Goal: Task Accomplishment & Management: Manage account settings

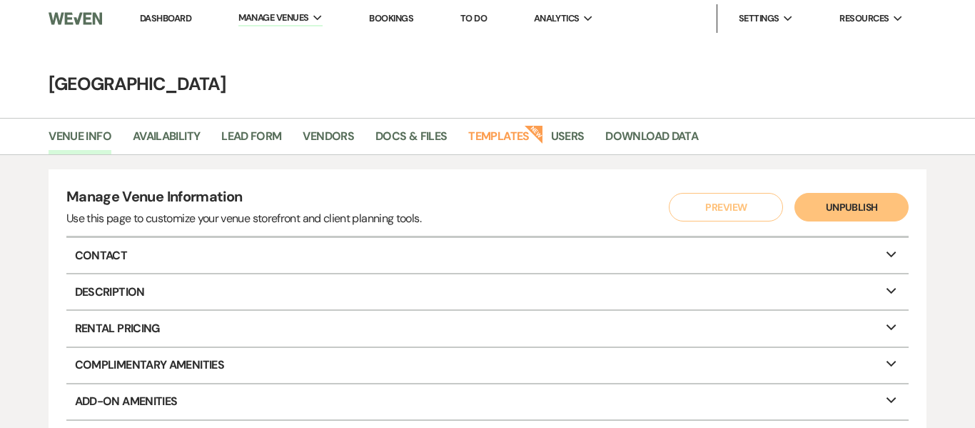
click at [167, 16] on link "Dashboard" at bounding box center [165, 18] width 51 height 12
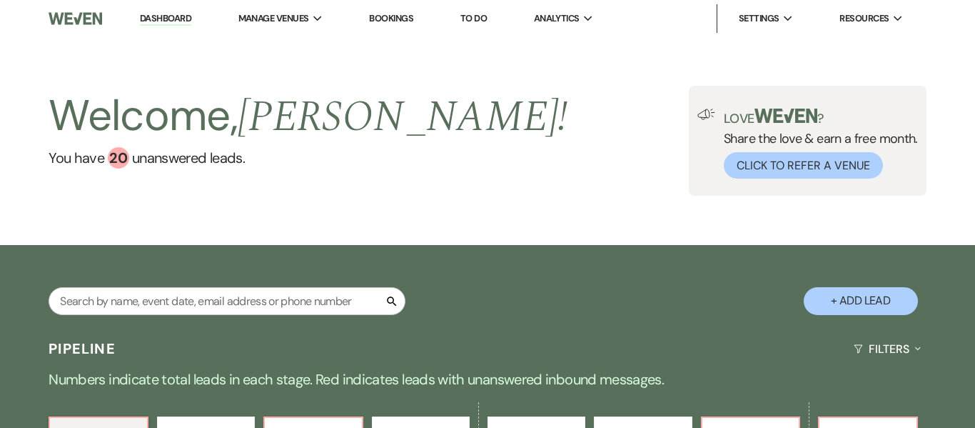
click at [403, 17] on link "Bookings" at bounding box center [391, 18] width 44 height 12
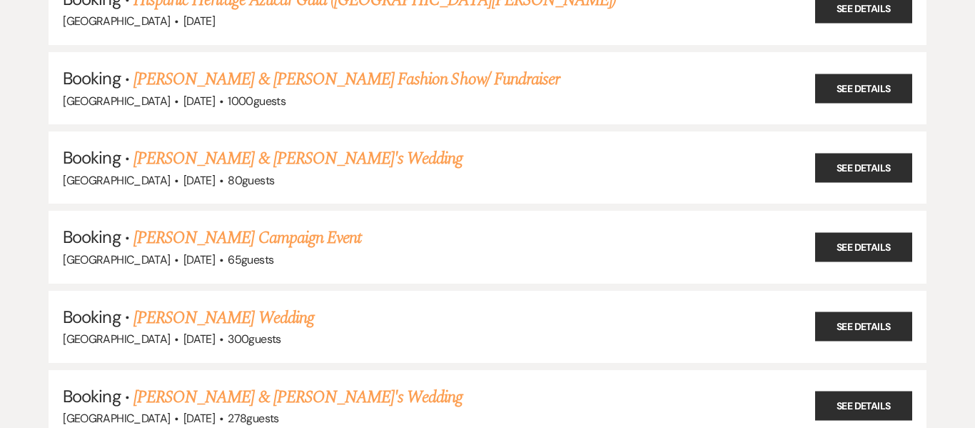
scroll to position [281, 0]
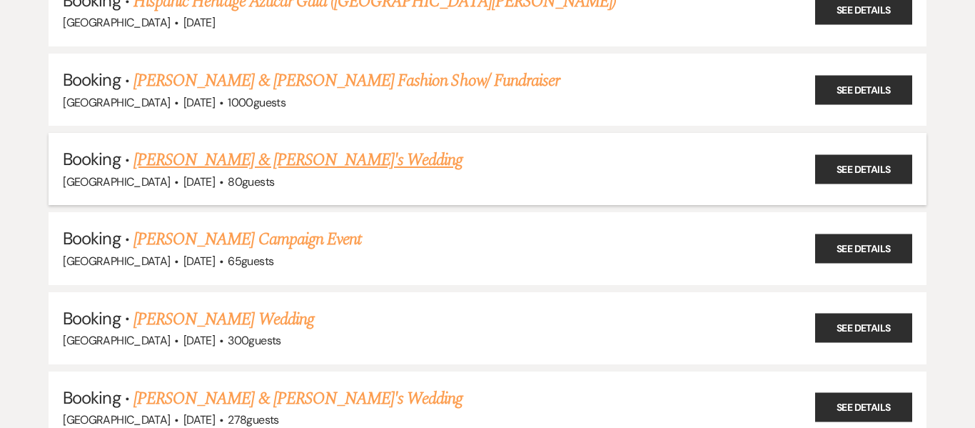
click at [258, 161] on link "[PERSON_NAME] & [PERSON_NAME]'s Wedding" at bounding box center [299, 160] width 330 height 26
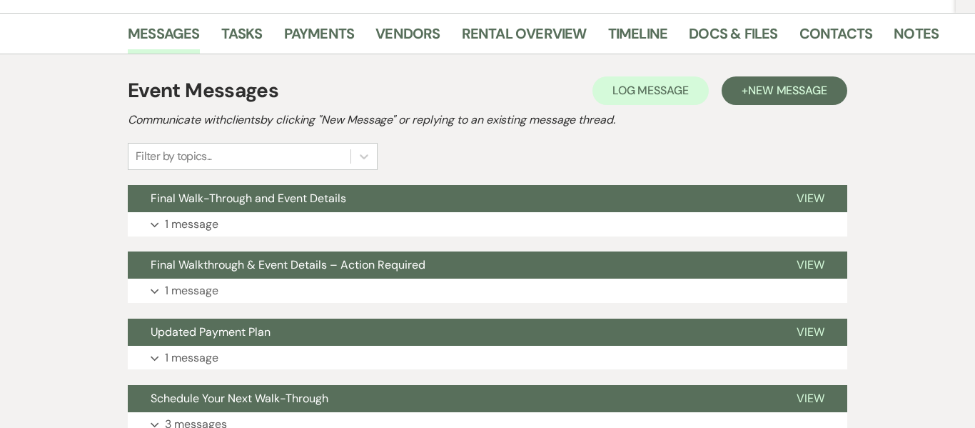
scroll to position [223, 0]
